Goal: Task Accomplishment & Management: Manage account settings

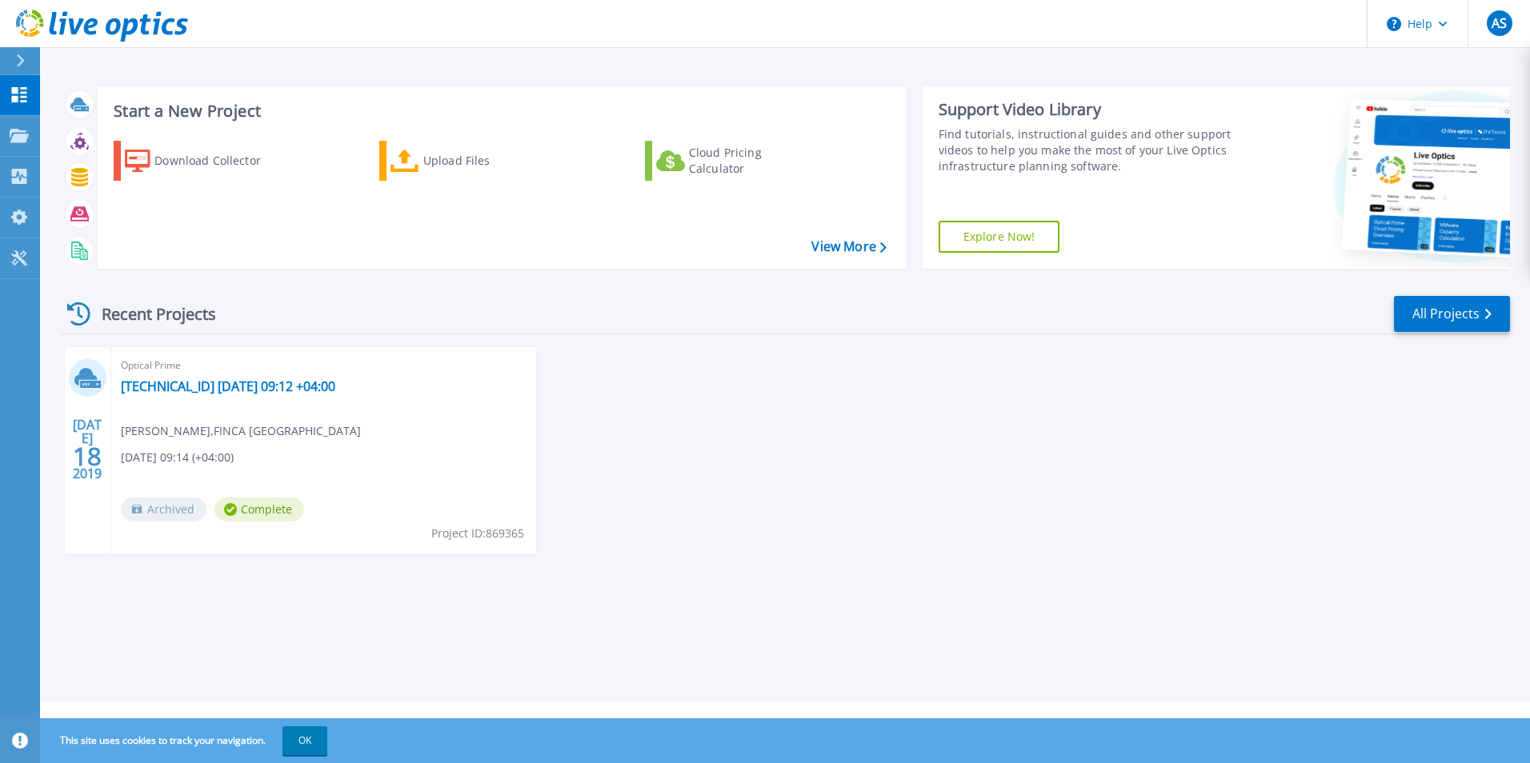
click at [791, 503] on div "[DATE] Optical Prime [TECHNICAL_ID] [DATE] 09:12 +04:00 [PERSON_NAME] , FINCA A…" at bounding box center [779, 466] width 1461 height 239
click at [19, 60] on icon at bounding box center [20, 60] width 9 height 13
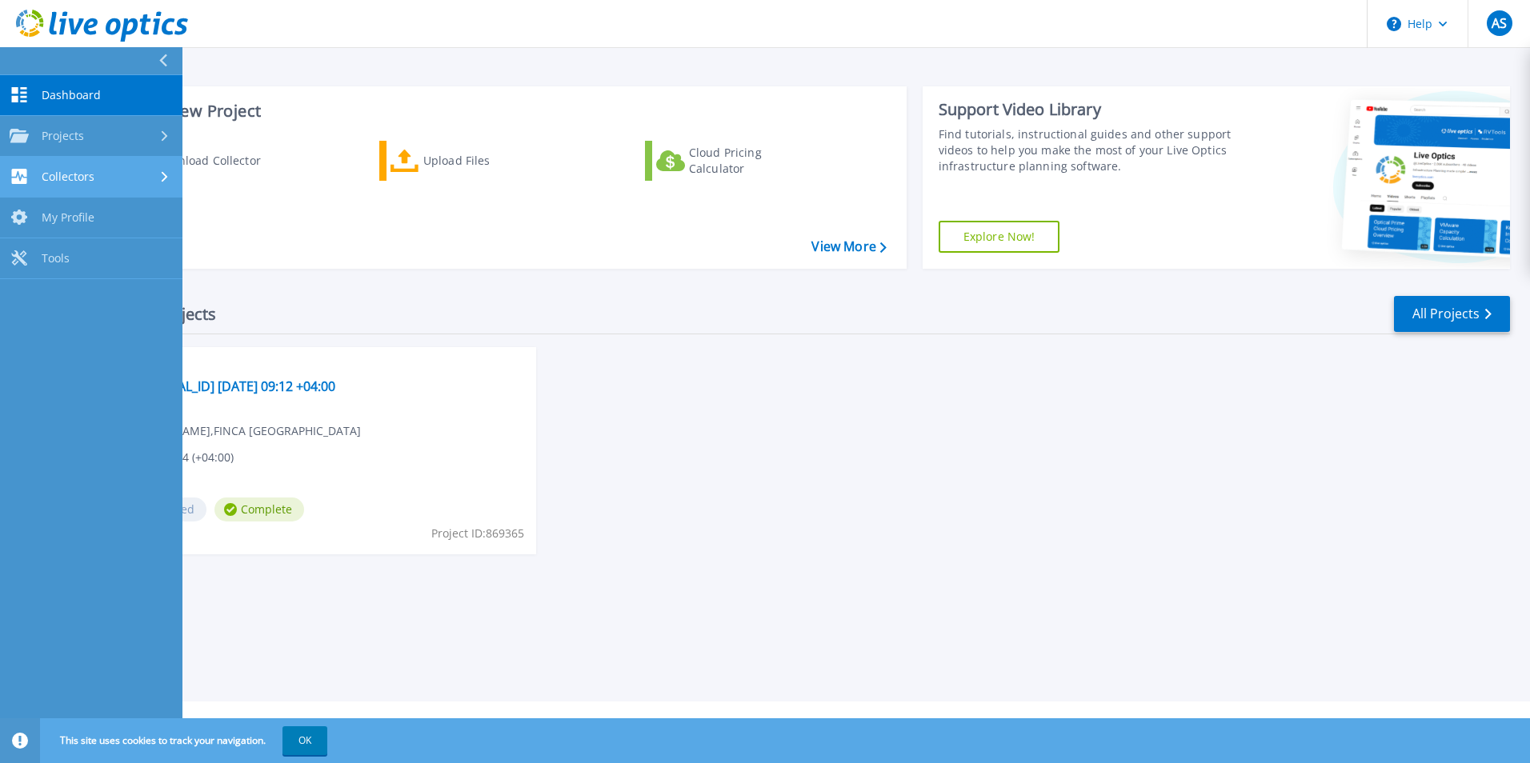
click at [108, 178] on div "Collectors" at bounding box center [91, 176] width 163 height 15
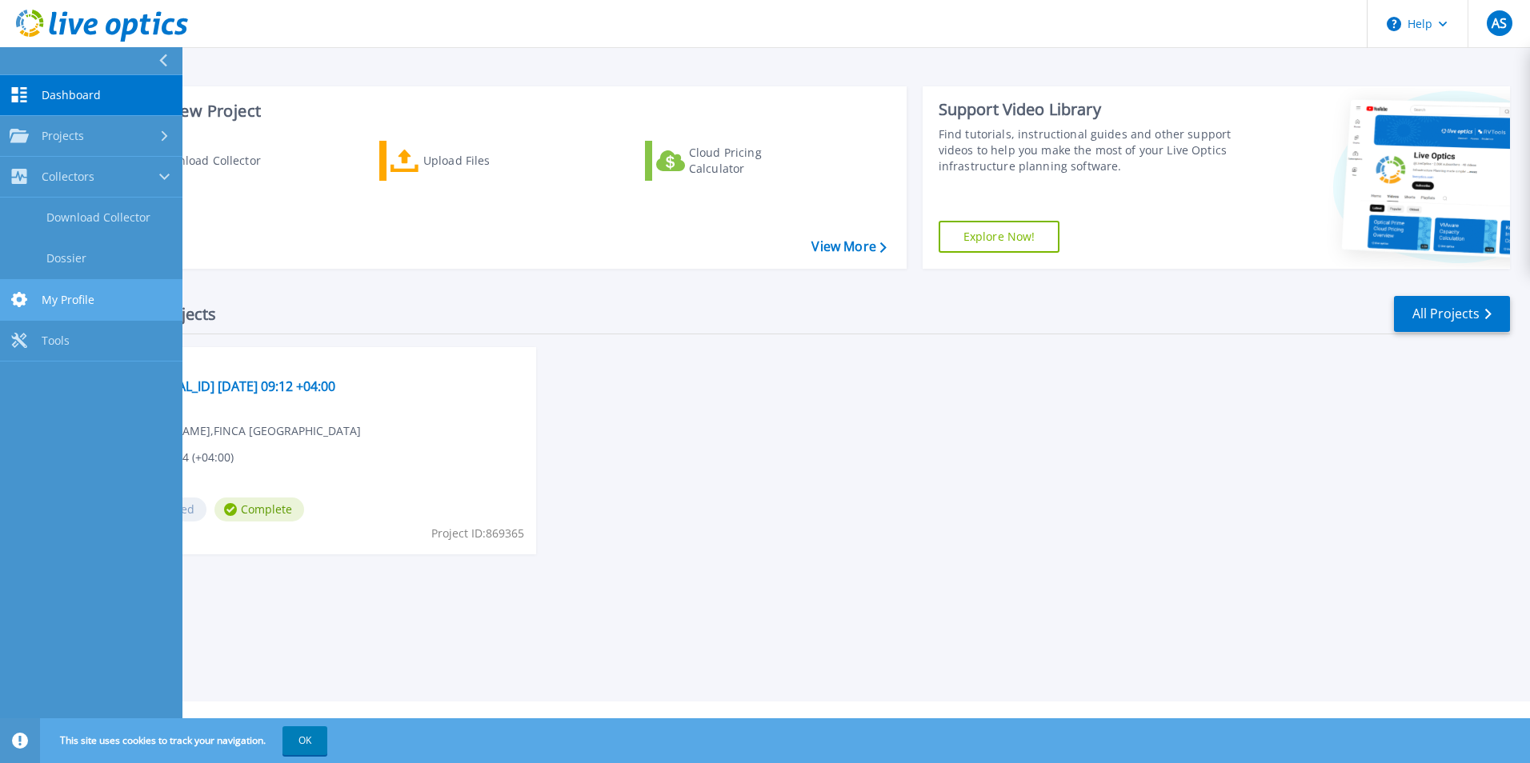
click at [87, 300] on span "My Profile" at bounding box center [68, 300] width 53 height 14
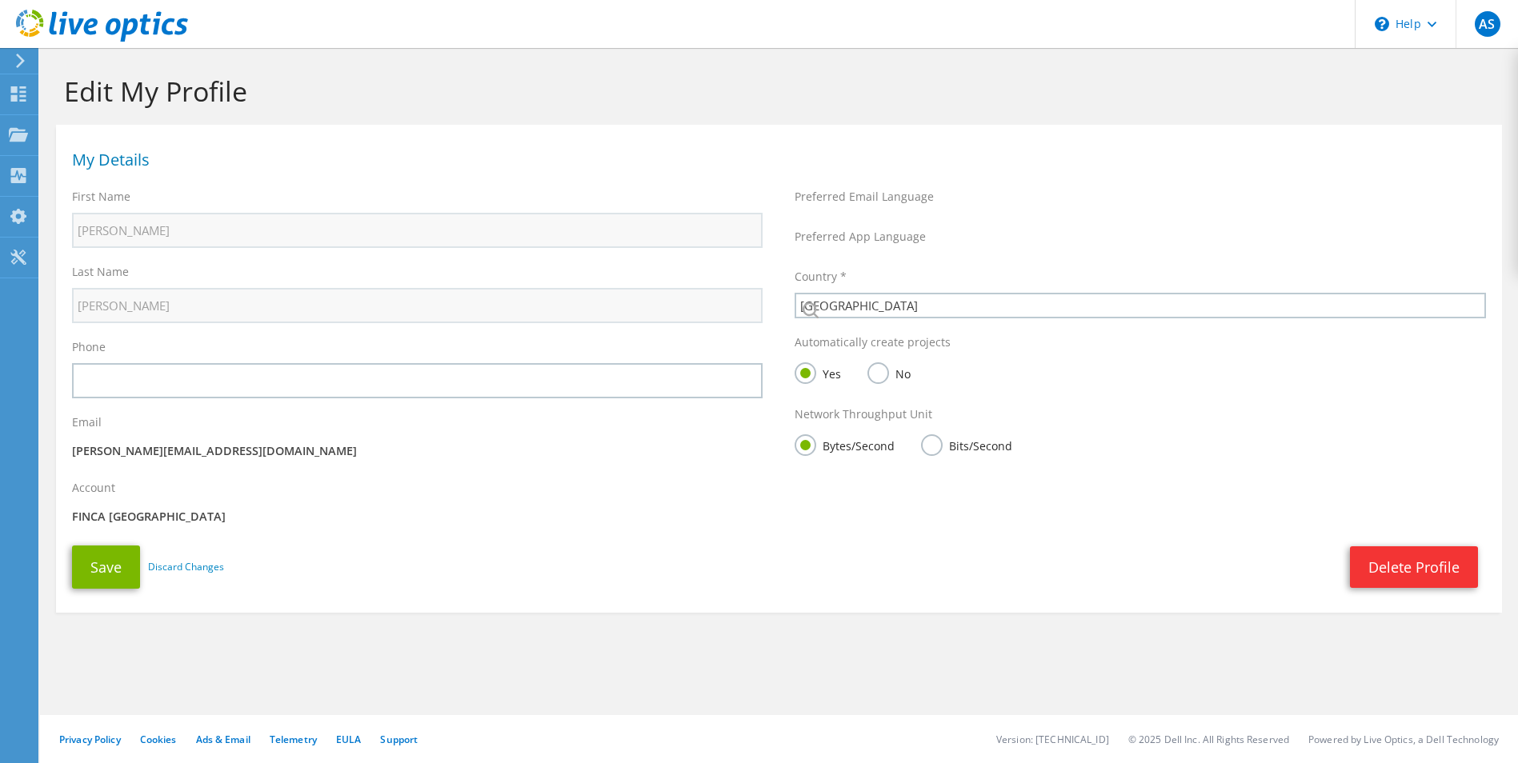
select select "15"
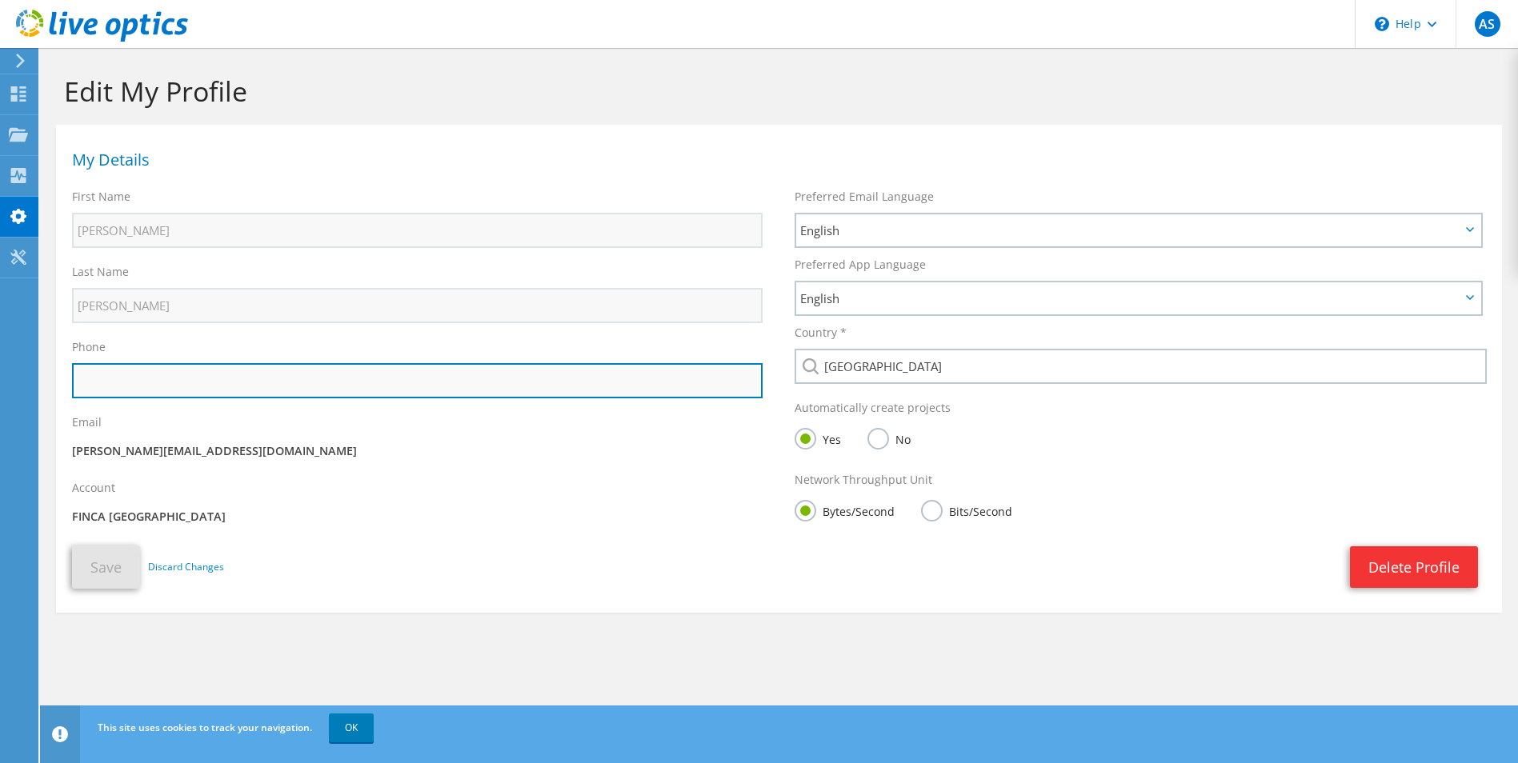
click at [398, 367] on input "text" at bounding box center [417, 380] width 691 height 35
type input "[PHONE_NUMBER]"
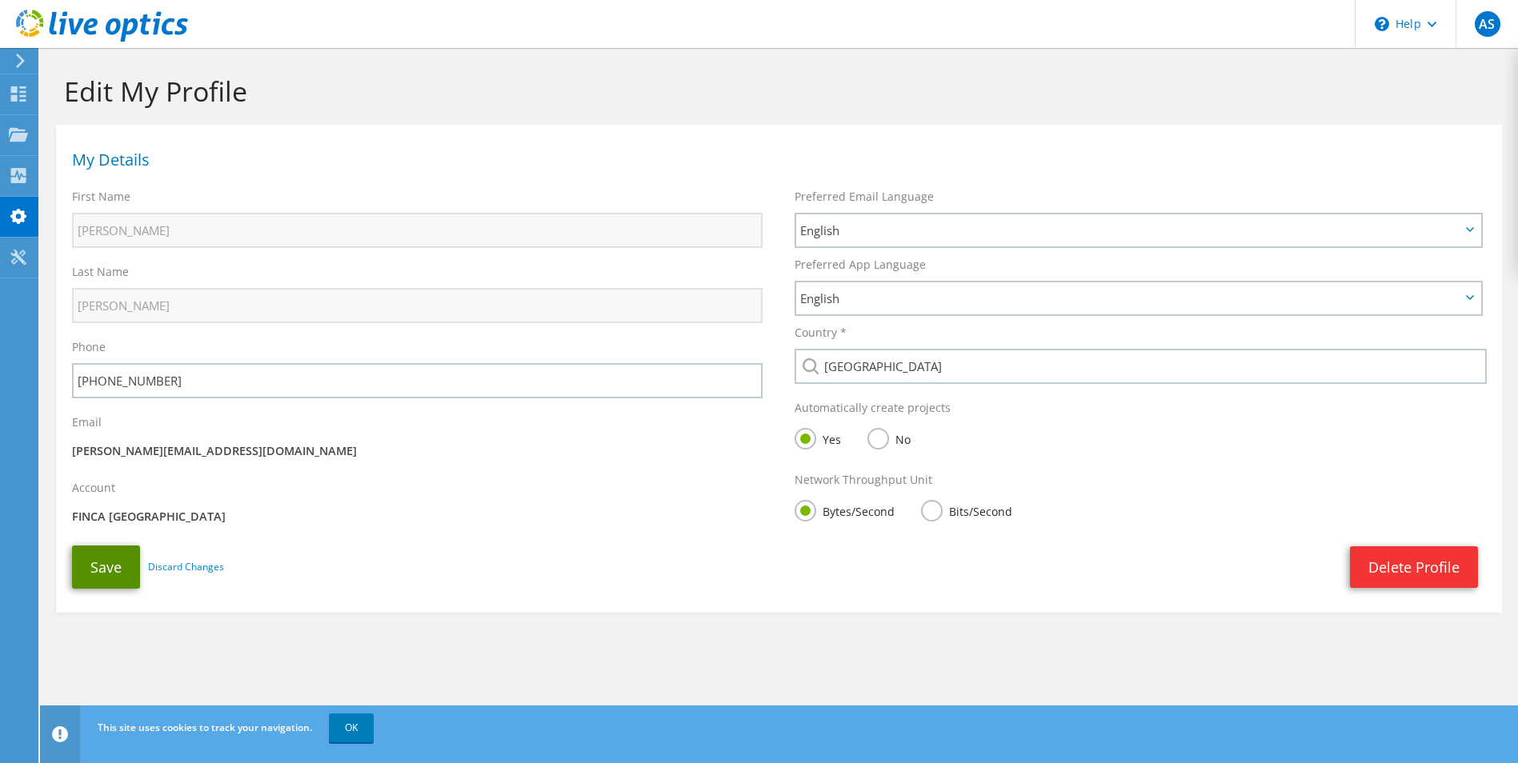
click at [92, 572] on button "Save" at bounding box center [106, 567] width 68 height 43
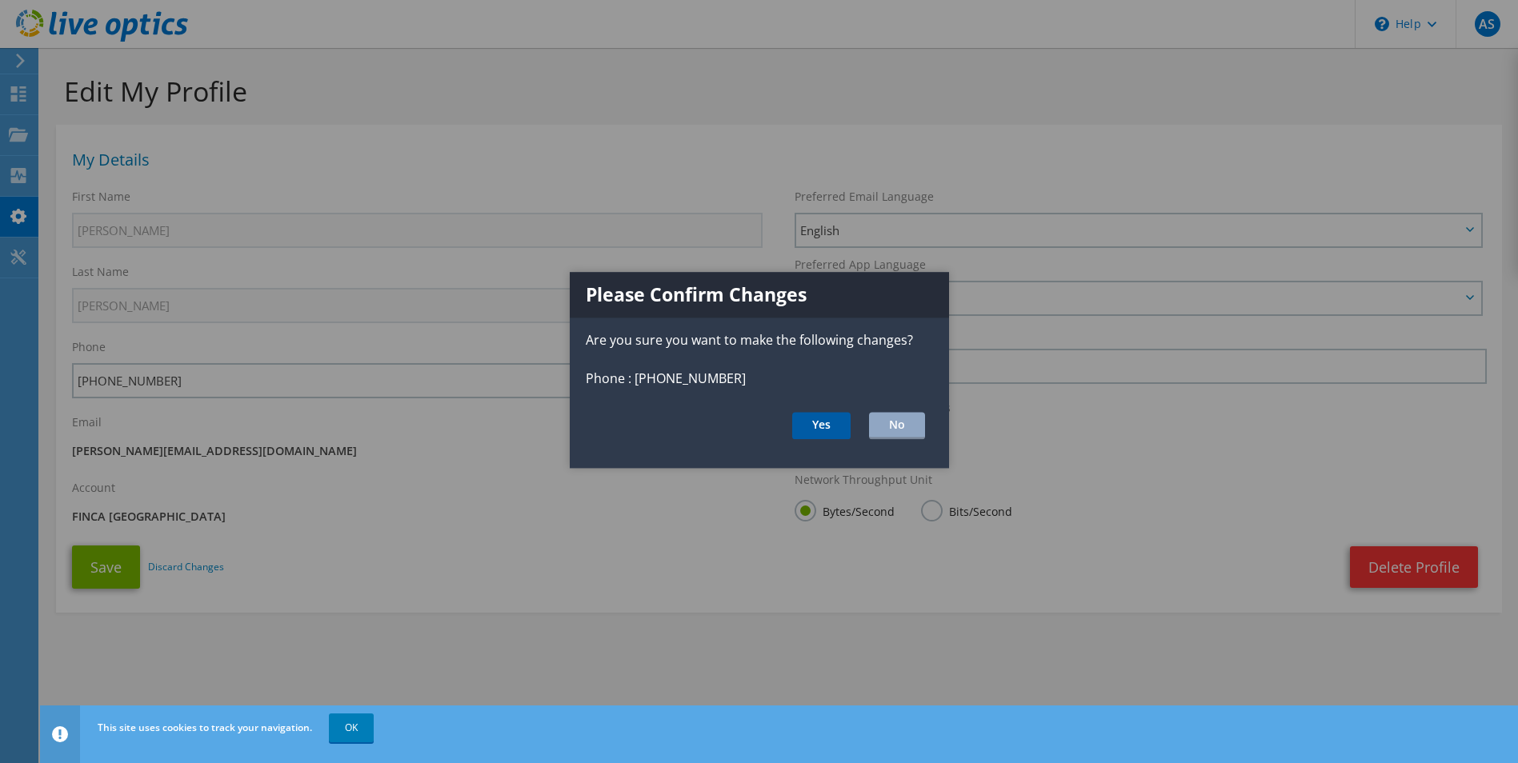
click at [809, 428] on button "Yes" at bounding box center [821, 425] width 58 height 27
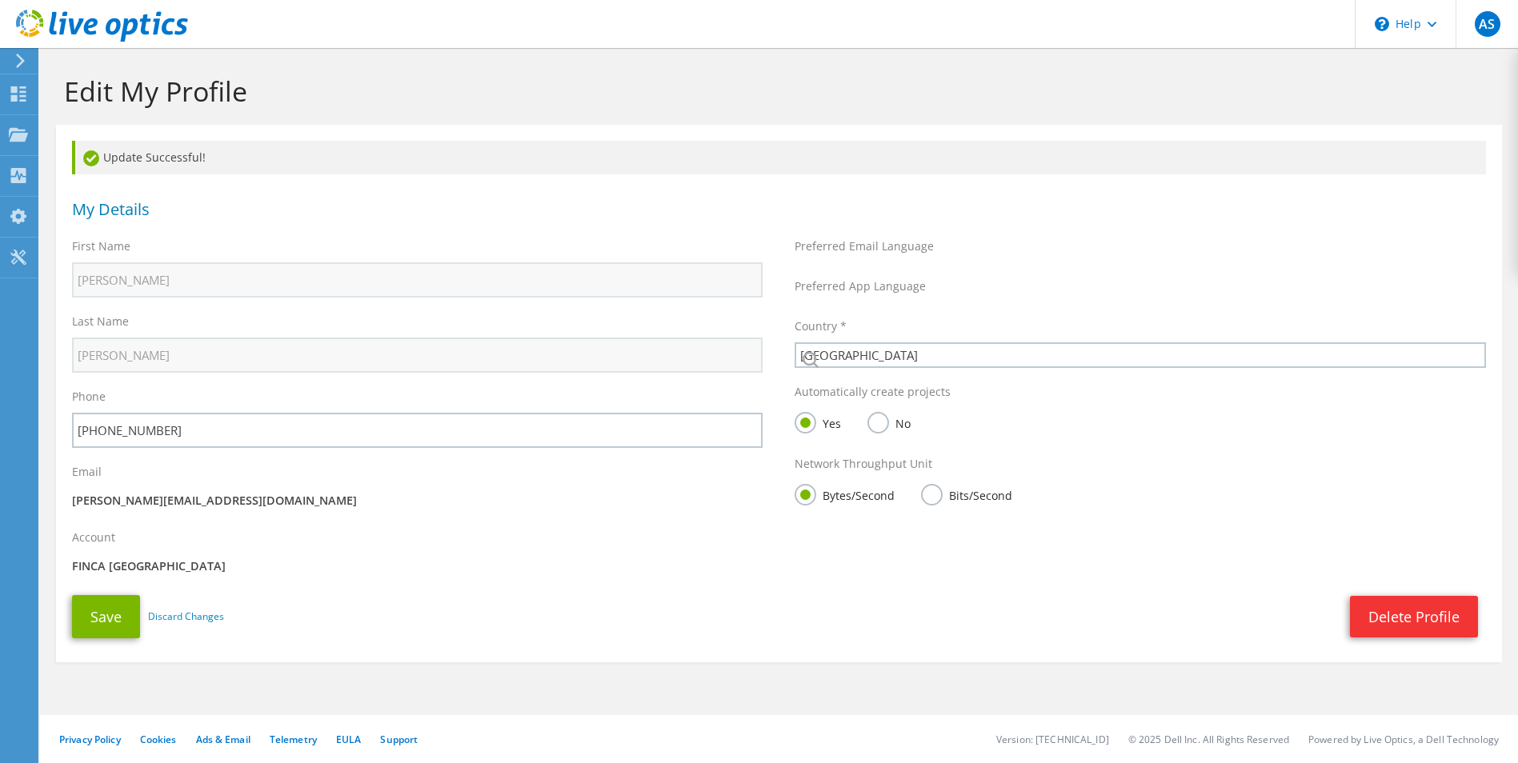
select select "15"
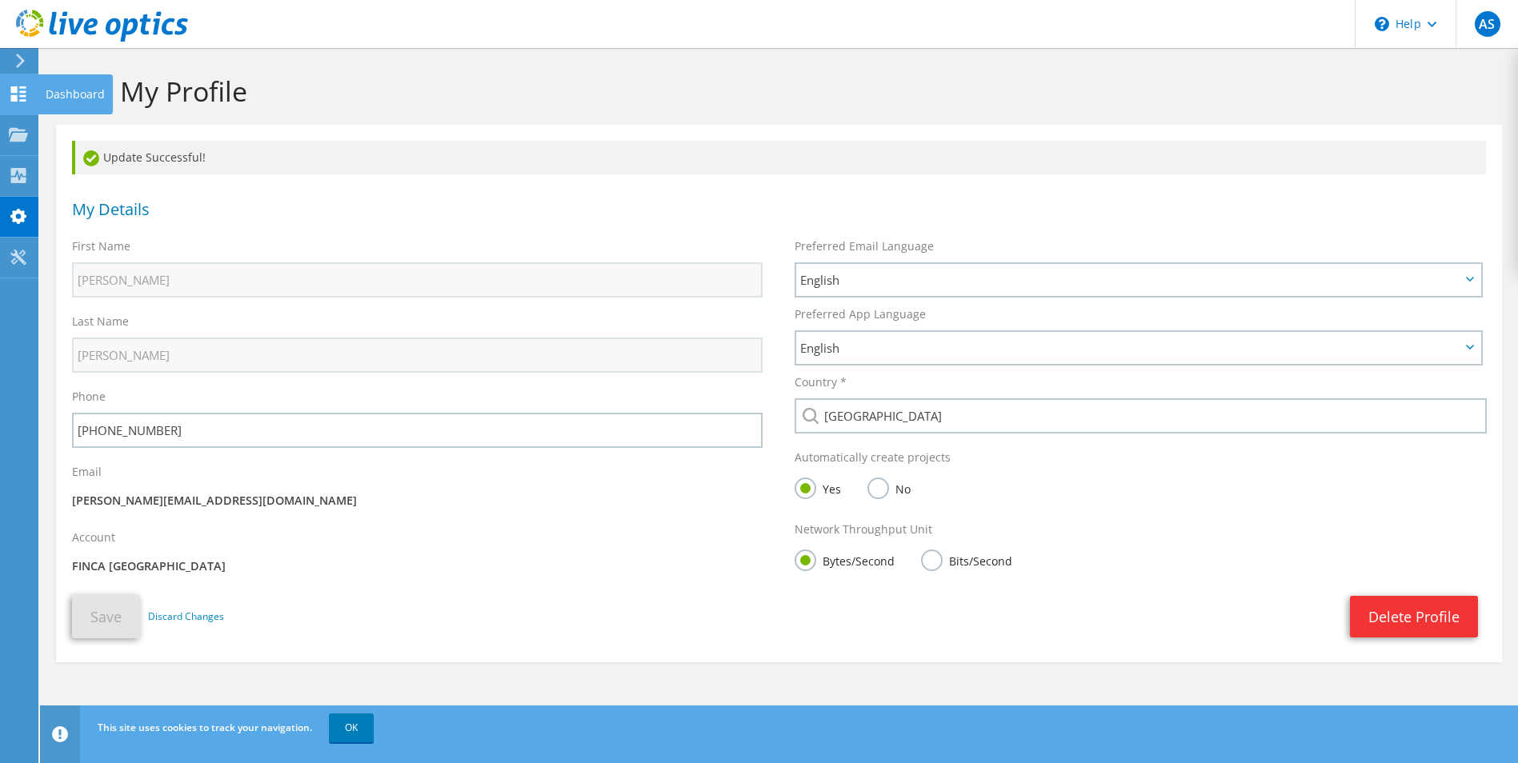
click at [24, 94] on icon at bounding box center [18, 93] width 19 height 15
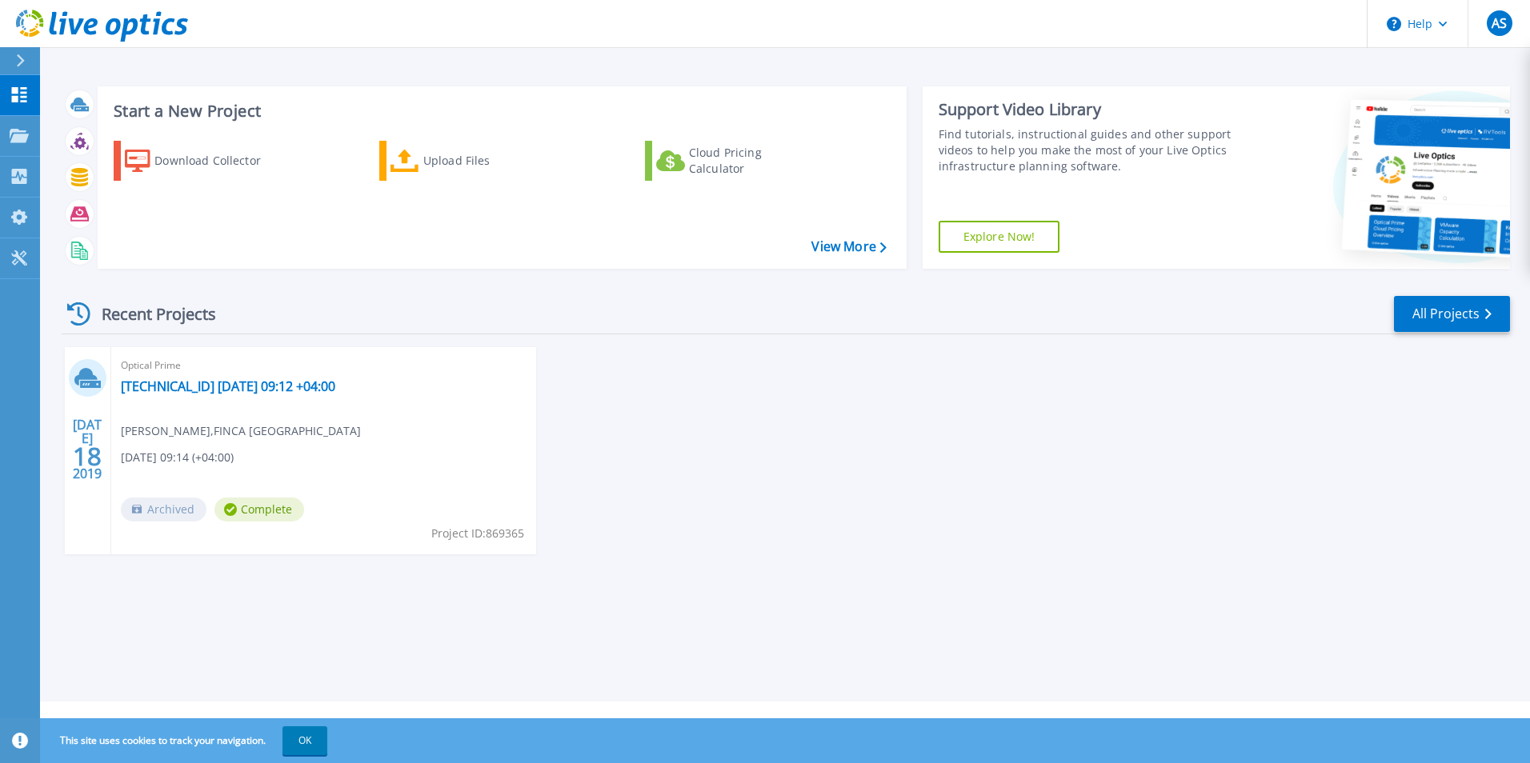
click at [390, 518] on div "Optical Prime 10.34.7.165 2019-07-18 09:12 +04:00 Aleksandr Skripnikov , FINCA …" at bounding box center [323, 450] width 425 height 207
drag, startPoint x: 501, startPoint y: 537, endPoint x: 491, endPoint y: 537, distance: 10.4
click at [491, 537] on span "Project ID: 869365" at bounding box center [477, 534] width 93 height 18
drag, startPoint x: 491, startPoint y: 537, endPoint x: 641, endPoint y: 558, distance: 151.9
click at [641, 558] on div "JUL 18 2019 Optical Prime 10.34.7.165 2019-07-18 09:12 +04:00 Aleksandr Skripni…" at bounding box center [779, 466] width 1461 height 239
